Goal: Book appointment/travel/reservation

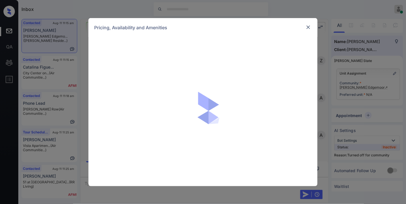
scroll to position [1361, 0]
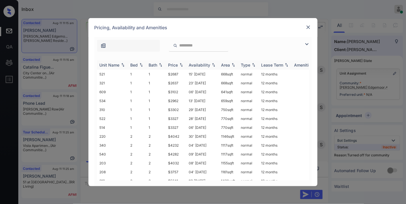
click at [175, 64] on div "Price" at bounding box center [173, 64] width 10 height 5
drag, startPoint x: 186, startPoint y: 133, endPoint x: 162, endPoint y: 135, distance: 24.7
click at [162, 135] on tr "208 2 2 $3757 04' [DATE] sqft normal 12 months" at bounding box center [246, 136] width 299 height 9
copy tr "$3757"
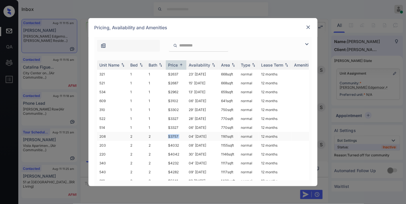
click at [181, 133] on td "$3757" at bounding box center [176, 136] width 21 height 9
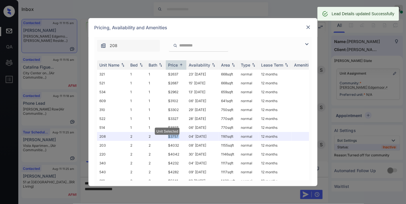
click at [309, 24] on div at bounding box center [308, 27] width 7 height 7
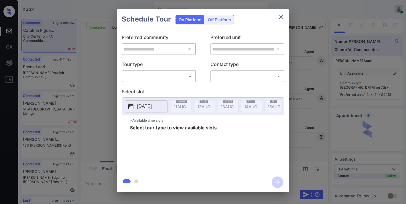
click at [157, 75] on body "Inbox Samantha Soliven Online Set yourself offline Set yourself on break Profil…" at bounding box center [203, 102] width 406 height 204
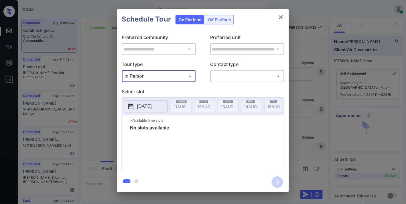
type input "********"
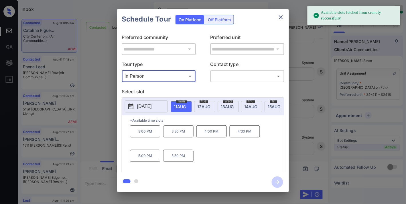
click at [147, 106] on p "2025-08-11" at bounding box center [144, 106] width 15 height 7
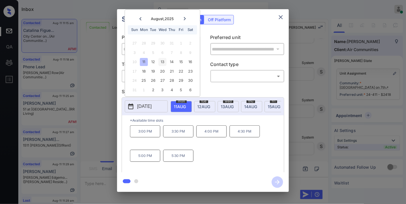
click at [161, 64] on div "13" at bounding box center [163, 62] width 8 height 8
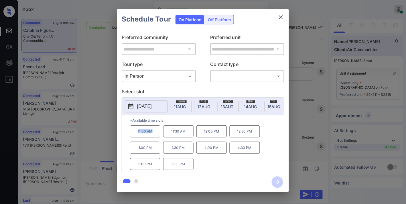
drag, startPoint x: 156, startPoint y: 132, endPoint x: 124, endPoint y: 132, distance: 31.8
click at [124, 132] on div "*Available time slots 11:00 AM 11:30 AM 12:00 PM 12:30 PM 1:00 PM 1:30 PM 4:00 …" at bounding box center [203, 144] width 162 height 59
copy p "11:00 AM"
click at [279, 18] on icon "close" at bounding box center [280, 17] width 7 height 7
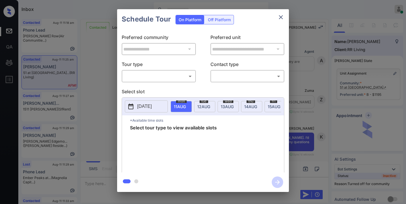
click at [174, 73] on body "Inbox Samantha Soliven Online Set yourself offline Set yourself on break Profil…" at bounding box center [203, 102] width 406 height 204
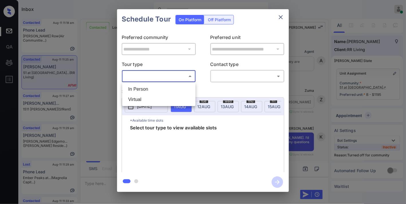
scroll to position [1026, 0]
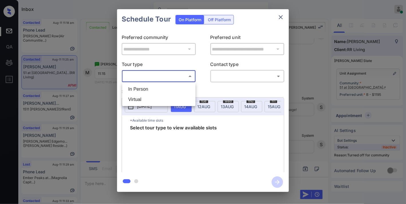
click at [163, 87] on li "In Person" at bounding box center [159, 89] width 70 height 10
type input "********"
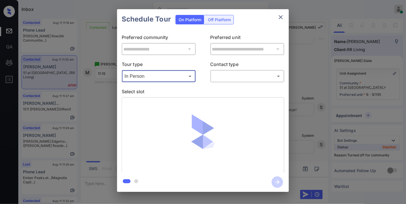
click at [228, 76] on body "Inbox Samantha Soliven Online Set yourself offline Set yourself on break Profil…" at bounding box center [203, 102] width 406 height 204
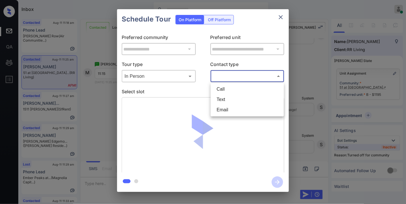
click at [227, 103] on li "Text" at bounding box center [247, 99] width 70 height 10
type input "****"
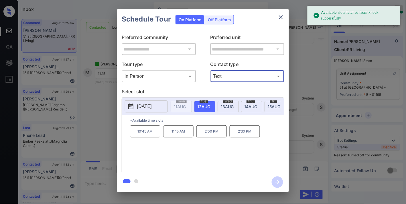
click at [175, 135] on p "11:15 AM" at bounding box center [178, 131] width 30 height 12
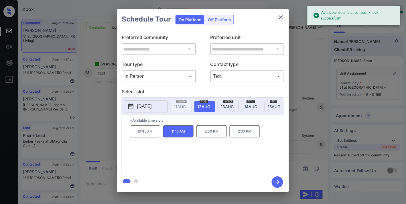
click at [277, 180] on icon "button" at bounding box center [277, 181] width 11 height 11
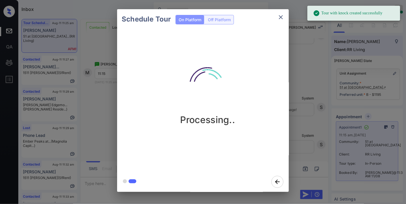
click at [251, 70] on div "Processing.." at bounding box center [208, 91] width 172 height 68
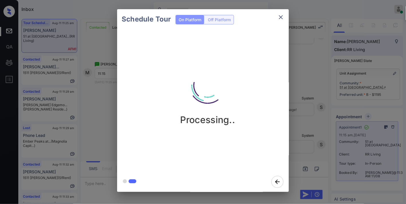
click at [280, 16] on icon "close" at bounding box center [281, 17] width 4 height 4
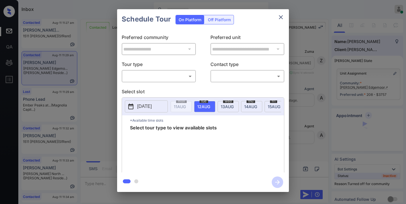
click at [173, 73] on body "Inbox Samantha Soliven Online Set yourself offline Set yourself on break Profil…" at bounding box center [203, 102] width 406 height 204
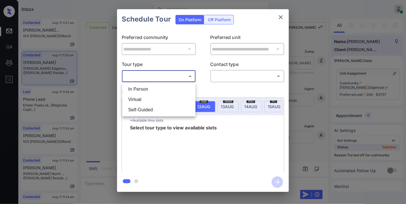
scroll to position [1728, 0]
click at [169, 87] on li "In Person" at bounding box center [159, 89] width 70 height 10
type input "********"
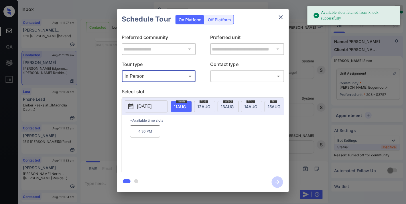
click at [147, 106] on p "2025-08-11" at bounding box center [144, 106] width 15 height 7
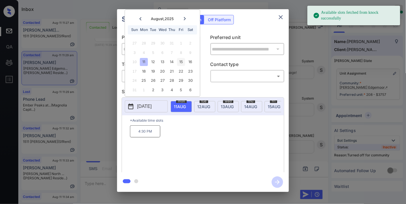
click at [181, 60] on div "15" at bounding box center [181, 62] width 8 height 8
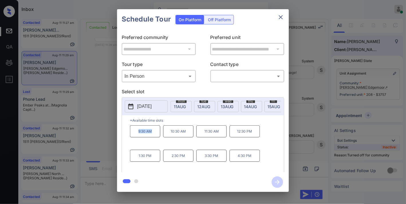
drag, startPoint x: 145, startPoint y: 137, endPoint x: 130, endPoint y: 137, distance: 14.9
click at [128, 137] on div "*Available time slots 9:30 AM 10:30 AM 11:30 AM 12:30 PM 1:30 PM 2:30 PM 3:30 P…" at bounding box center [203, 144] width 162 height 59
copy p "9:30 AM"
click at [281, 14] on icon "close" at bounding box center [280, 17] width 7 height 7
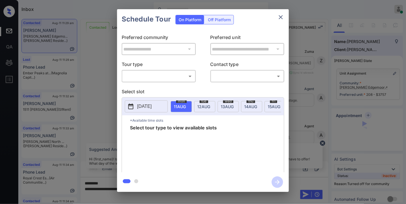
scroll to position [1728, 0]
click at [178, 72] on body "Inbox [PERSON_NAME] Online Set yourself offline Set yourself on break Profile S…" at bounding box center [203, 102] width 406 height 204
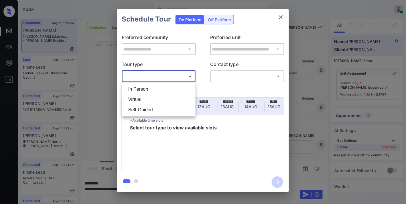
click at [164, 90] on li "In Person" at bounding box center [159, 89] width 70 height 10
type input "********"
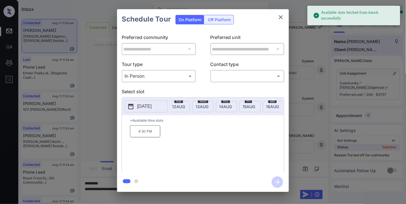
scroll to position [0, 38]
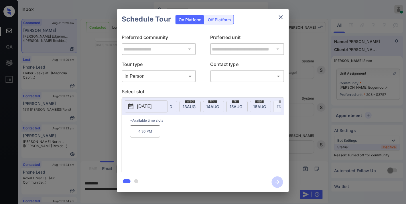
click at [148, 108] on span "15 AUG" at bounding box center [142, 106] width 12 height 5
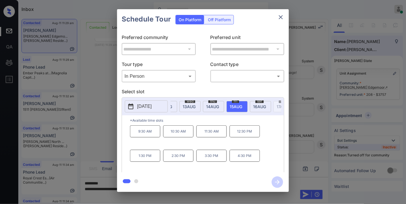
click at [280, 16] on icon "close" at bounding box center [281, 17] width 4 height 4
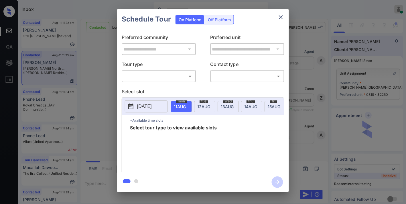
scroll to position [180, 0]
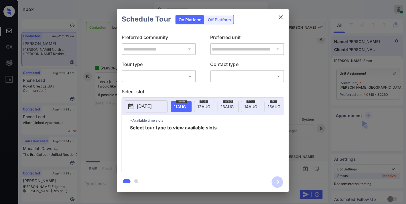
click at [182, 74] on body "Inbox Samantha Soliven Online Set yourself offline Set yourself on break Profil…" at bounding box center [203, 102] width 406 height 204
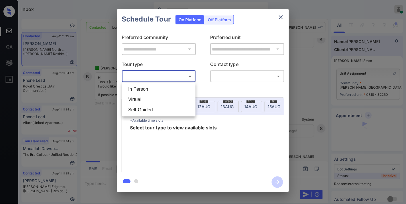
click at [170, 86] on li "In Person" at bounding box center [159, 89] width 70 height 10
type input "********"
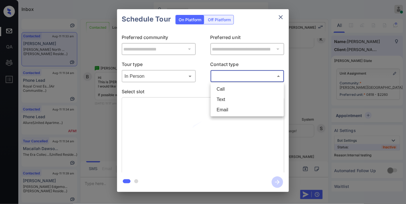
click at [233, 77] on body "Inbox Samantha Soliven Online Set yourself offline Set yourself on break Profil…" at bounding box center [203, 102] width 406 height 204
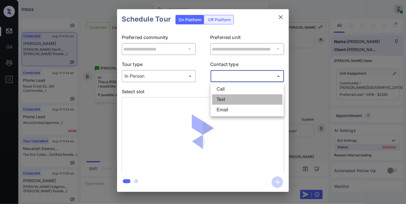
click at [233, 96] on li "Text" at bounding box center [247, 99] width 70 height 10
type input "****"
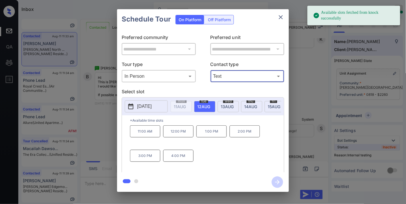
click at [152, 107] on p "[DATE]" at bounding box center [144, 106] width 15 height 7
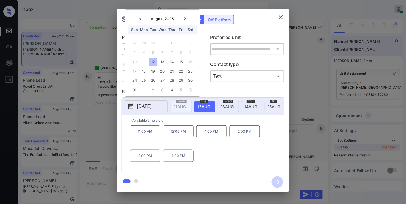
click at [283, 17] on icon "close" at bounding box center [280, 17] width 7 height 7
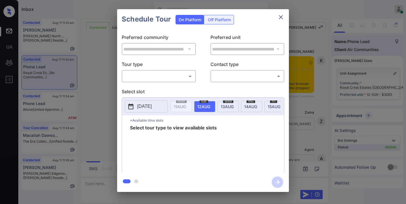
click at [179, 77] on body "Inbox [PERSON_NAME] Online Set yourself offline Set yourself on break Profile S…" at bounding box center [203, 102] width 406 height 204
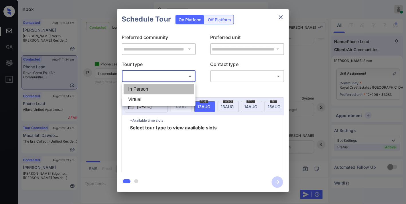
click at [169, 85] on li "In Person" at bounding box center [159, 89] width 70 height 10
type input "********"
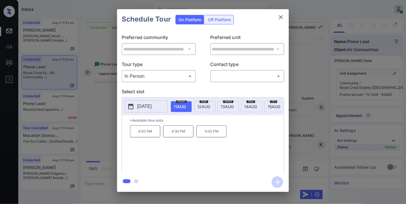
click at [148, 107] on p "[DATE]" at bounding box center [144, 106] width 15 height 7
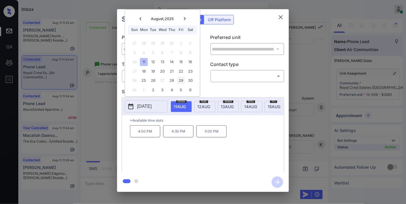
click at [179, 78] on div "29" at bounding box center [181, 81] width 8 height 8
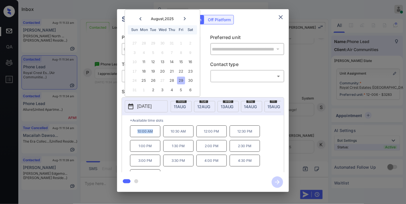
drag, startPoint x: 154, startPoint y: 136, endPoint x: 128, endPoint y: 136, distance: 26.0
click at [128, 136] on div "*Available time slots 10:00 AM 10:30 AM 12:00 PM 12:30 PM 1:00 PM 1:30 PM 2:00 …" at bounding box center [203, 144] width 162 height 59
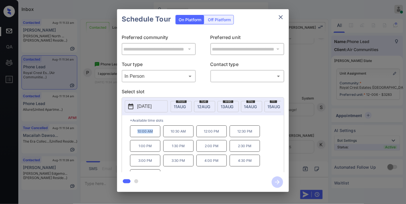
copy p "10:00 AM"
drag, startPoint x: 187, startPoint y: 133, endPoint x: 162, endPoint y: 133, distance: 24.6
click at [159, 133] on div "10:00 AM 10:30 AM 12:00 PM 12:30 PM 1:00 PM 1:30 PM 2:00 PM 2:30 PM 3:00 PM 3:3…" at bounding box center [207, 148] width 154 height 46
copy div "10:30 AM"
click at [281, 16] on icon "close" at bounding box center [280, 17] width 7 height 7
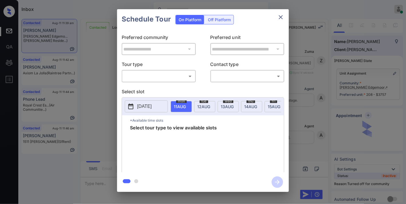
click at [173, 76] on body "Inbox Samantha Soliven Online Set yourself offline Set yourself on break Profil…" at bounding box center [203, 102] width 406 height 204
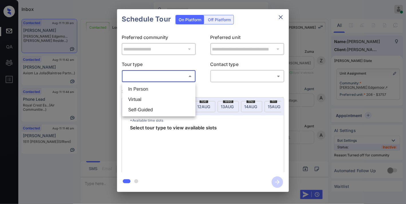
scroll to position [1948, 0]
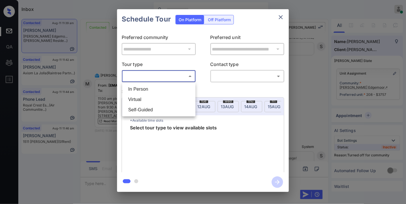
click at [172, 89] on li "In Person" at bounding box center [159, 89] width 70 height 10
type input "********"
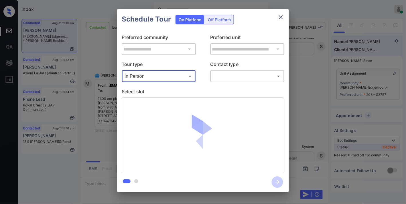
click at [243, 78] on body "Inbox Samantha Soliven Online Set yourself offline Set yourself on break Profil…" at bounding box center [203, 102] width 406 height 204
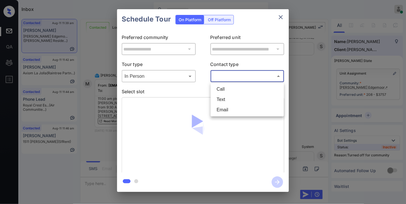
click at [234, 108] on li "Email" at bounding box center [247, 109] width 70 height 10
type input "*****"
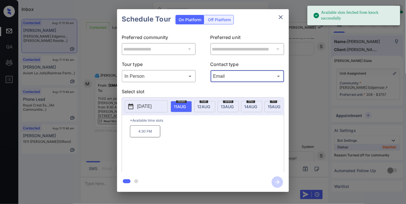
click at [141, 102] on button "[DATE]" at bounding box center [146, 106] width 43 height 12
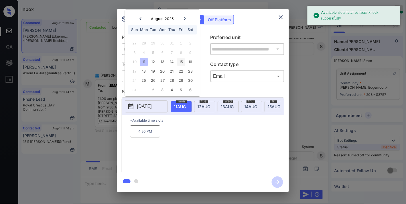
click at [179, 64] on div "15" at bounding box center [181, 62] width 8 height 8
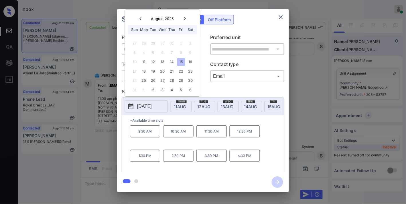
click at [214, 137] on p "11:30 AM" at bounding box center [211, 131] width 30 height 12
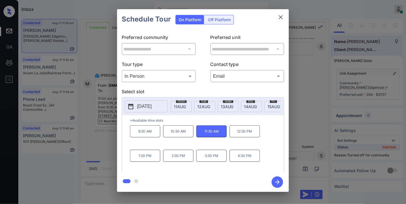
click at [282, 15] on icon "close" at bounding box center [281, 17] width 4 height 4
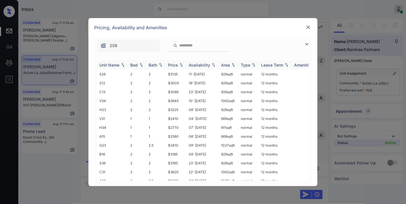
scroll to position [1136, 0]
click at [172, 64] on div "Price" at bounding box center [173, 64] width 10 height 5
click at [177, 97] on td "$3005" at bounding box center [176, 100] width 21 height 9
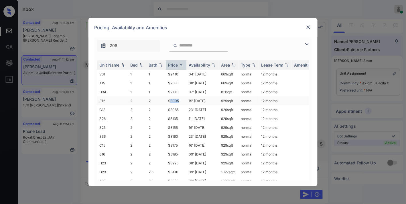
click at [177, 97] on td "$3005" at bounding box center [176, 100] width 21 height 9
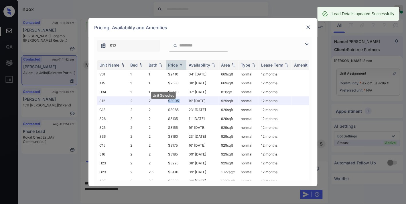
click at [309, 26] on img at bounding box center [308, 27] width 6 height 6
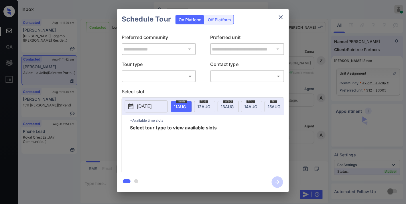
scroll to position [1013, 0]
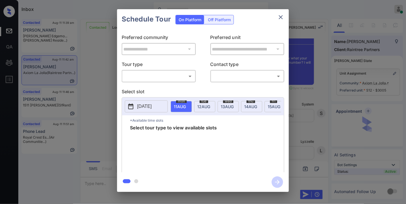
click at [162, 78] on body "Inbox [PERSON_NAME] Online Set yourself offline Set yourself on break Profile S…" at bounding box center [203, 102] width 406 height 204
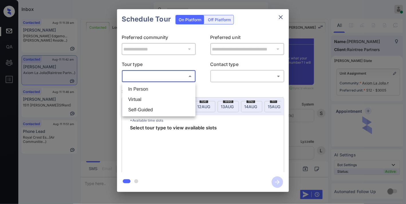
click at [163, 98] on li "Virtual" at bounding box center [159, 99] width 70 height 10
type input "*******"
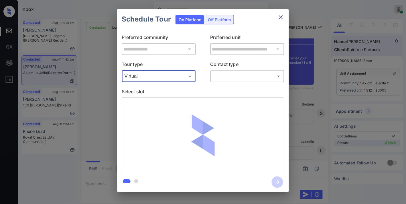
click at [238, 78] on body "Inbox [PERSON_NAME] Online Set yourself offline Set yourself on break Profile S…" at bounding box center [203, 102] width 406 height 204
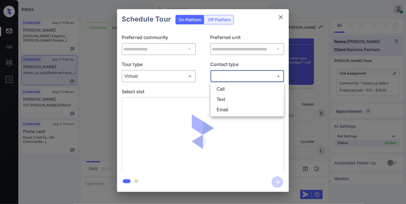
click at [234, 110] on li "Email" at bounding box center [247, 109] width 70 height 10
type input "*****"
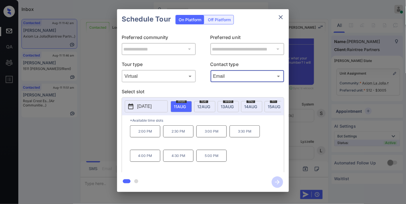
click at [186, 106] on span "12 AUG" at bounding box center [180, 106] width 12 height 5
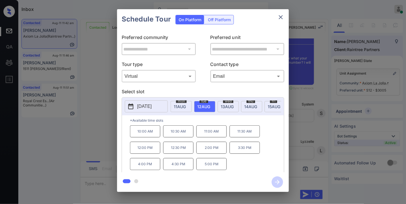
click at [151, 134] on p "10:00 AM" at bounding box center [145, 131] width 30 height 12
click at [278, 184] on icon "button" at bounding box center [277, 181] width 11 height 11
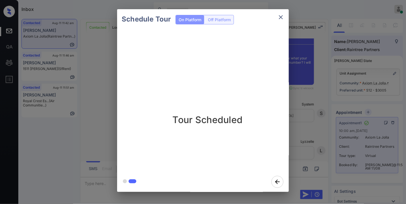
click at [279, 12] on button "close" at bounding box center [280, 16] width 11 height 11
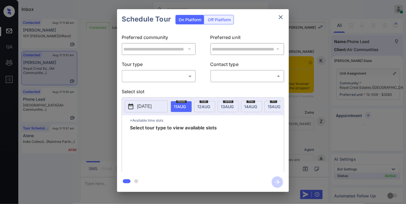
scroll to position [2480, 0]
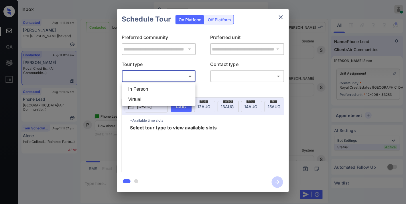
click at [164, 73] on body "Inbox Samantha Soliven Online Set yourself offline Set yourself on break Profil…" at bounding box center [203, 102] width 406 height 204
click at [157, 89] on li "In Person" at bounding box center [159, 89] width 70 height 10
type input "********"
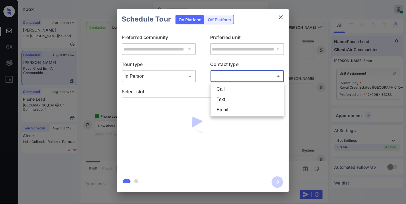
click at [226, 76] on body "Inbox Samantha Soliven Online Set yourself offline Set yourself on break Profil…" at bounding box center [203, 102] width 406 height 204
click at [227, 99] on li "Text" at bounding box center [247, 99] width 70 height 10
type input "****"
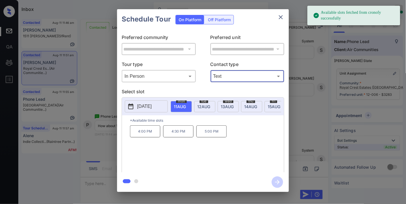
click at [148, 108] on p "2025-08-11" at bounding box center [144, 106] width 15 height 7
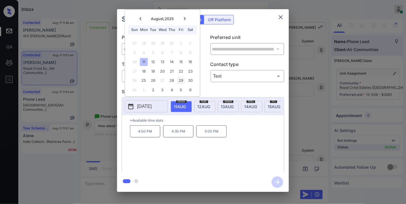
click at [182, 78] on div "29" at bounding box center [181, 81] width 8 height 8
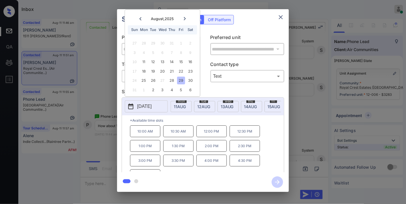
click at [219, 135] on p "12:00 PM" at bounding box center [211, 131] width 30 height 12
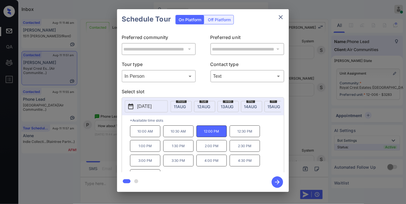
click at [228, 121] on p "*Available time slots" at bounding box center [207, 120] width 154 height 10
click at [144, 109] on p "2025-08-29" at bounding box center [144, 106] width 15 height 7
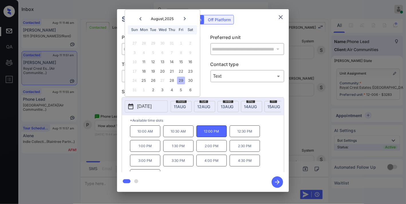
click at [182, 80] on div "29" at bounding box center [181, 81] width 8 height 8
click at [218, 123] on p "*Available time slots" at bounding box center [207, 120] width 154 height 10
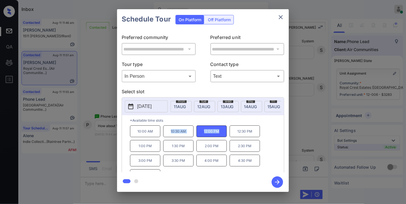
drag, startPoint x: 218, startPoint y: 134, endPoint x: 167, endPoint y: 134, distance: 51.0
click at [167, 134] on div "10:00 AM 10:30 AM 12:00 PM 12:30 PM 1:00 PM 1:30 PM 2:00 PM 2:30 PM 3:00 PM 3:3…" at bounding box center [207, 148] width 154 height 46
copy div "10:30 AM 12:00 PM"
click at [281, 19] on icon "close" at bounding box center [280, 17] width 7 height 7
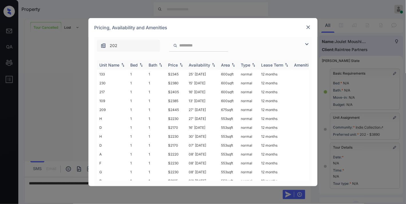
scroll to position [2669, 0]
click at [305, 42] on img at bounding box center [306, 44] width 7 height 7
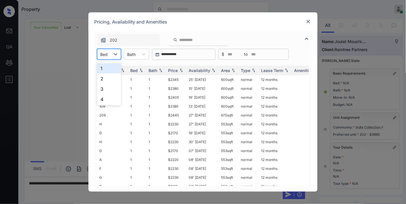
click at [102, 53] on div at bounding box center [103, 54] width 7 height 6
click at [108, 89] on div "3" at bounding box center [109, 89] width 24 height 10
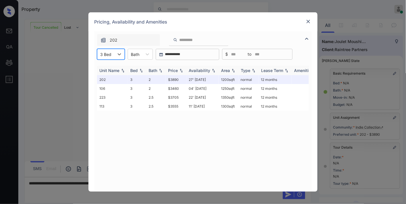
click at [179, 71] on img at bounding box center [181, 70] width 6 height 4
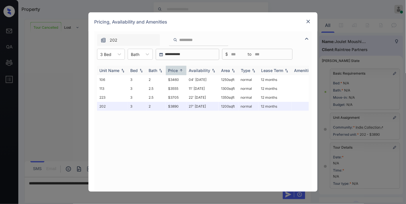
click at [203, 72] on div "Availability" at bounding box center [199, 70] width 21 height 5
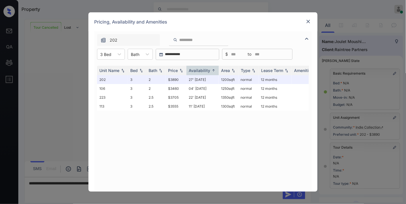
click at [199, 137] on div "Unit Name Bed Bath Price Availability Area Type Lease Term Amenities 202 3 2 $3…" at bounding box center [203, 126] width 212 height 120
click at [309, 21] on img at bounding box center [308, 22] width 6 height 6
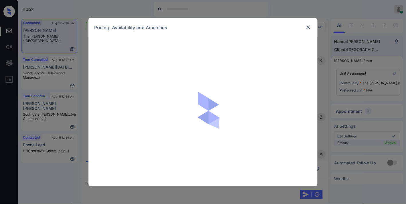
scroll to position [2235, 0]
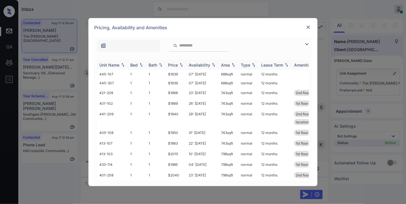
click at [176, 63] on div "Price" at bounding box center [173, 64] width 10 height 5
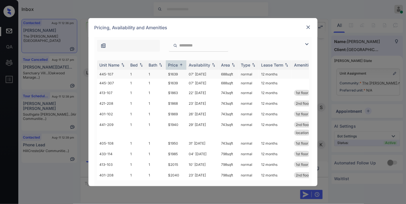
click at [175, 74] on td "$1639" at bounding box center [176, 74] width 21 height 9
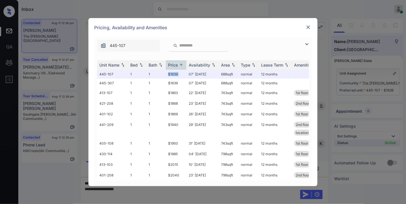
click at [309, 28] on img at bounding box center [308, 27] width 6 height 6
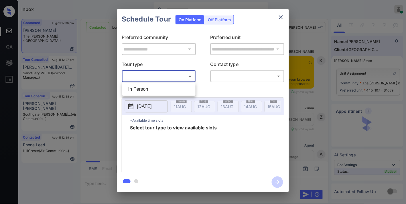
scroll to position [2208, 0]
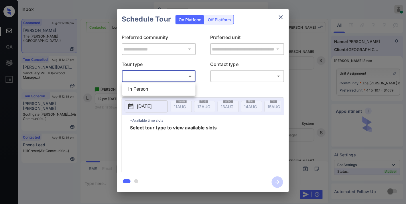
click at [160, 86] on li "In Person" at bounding box center [159, 89] width 70 height 10
type input "********"
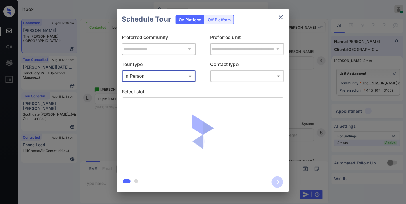
click at [240, 76] on body "Inbox Samantha Soliven Online Set yourself offline Set yourself on break Profil…" at bounding box center [203, 102] width 406 height 204
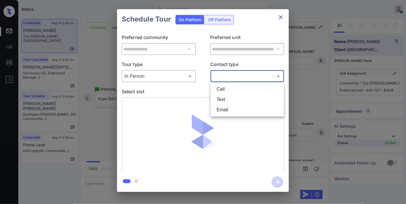
click at [235, 96] on li "Text" at bounding box center [247, 99] width 70 height 10
type input "****"
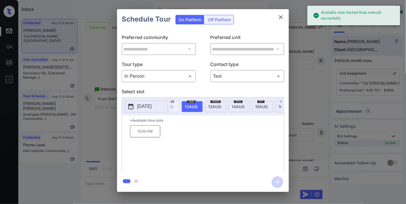
scroll to position [0, 25]
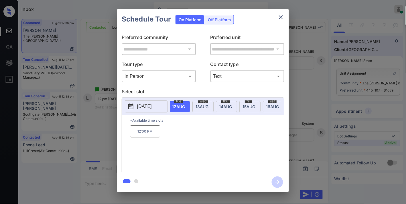
click at [161, 107] on span "16 AUG" at bounding box center [155, 106] width 12 height 5
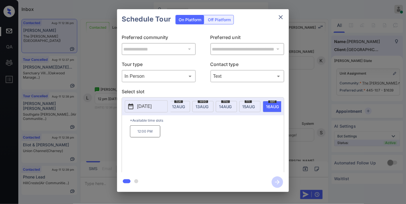
click at [145, 131] on p "12:00 PM" at bounding box center [145, 131] width 30 height 12
click at [281, 185] on icon "button" at bounding box center [277, 181] width 11 height 11
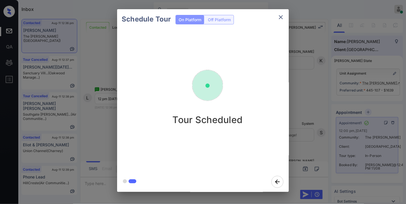
click at [282, 16] on icon "close" at bounding box center [281, 17] width 4 height 4
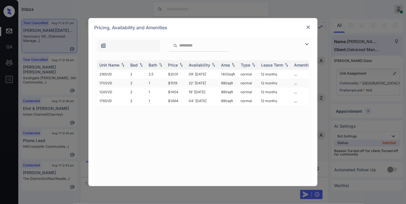
scroll to position [269, 0]
click at [173, 64] on div "Price" at bounding box center [173, 64] width 10 height 5
click at [309, 26] on img at bounding box center [308, 27] width 6 height 6
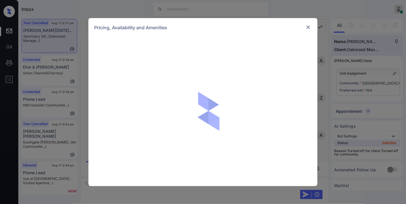
scroll to position [1668, 0]
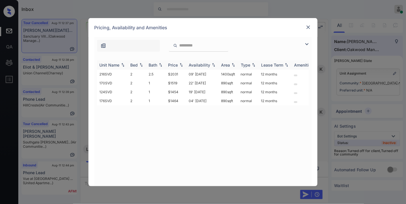
click at [175, 66] on div "Price" at bounding box center [173, 64] width 10 height 5
drag, startPoint x: 181, startPoint y: 73, endPoint x: 164, endPoint y: 73, distance: 16.6
click at [164, 73] on tr "124SVD 2 1 $1454 19' [DATE] 890 sqft normal 12 months" at bounding box center [246, 74] width 299 height 9
copy tr "$1454"
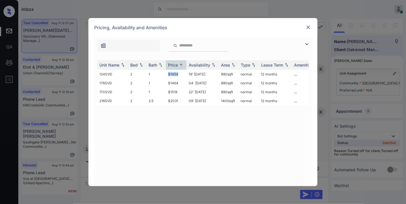
click at [307, 29] on img at bounding box center [308, 27] width 6 height 6
